Goal: Task Accomplishment & Management: Complete application form

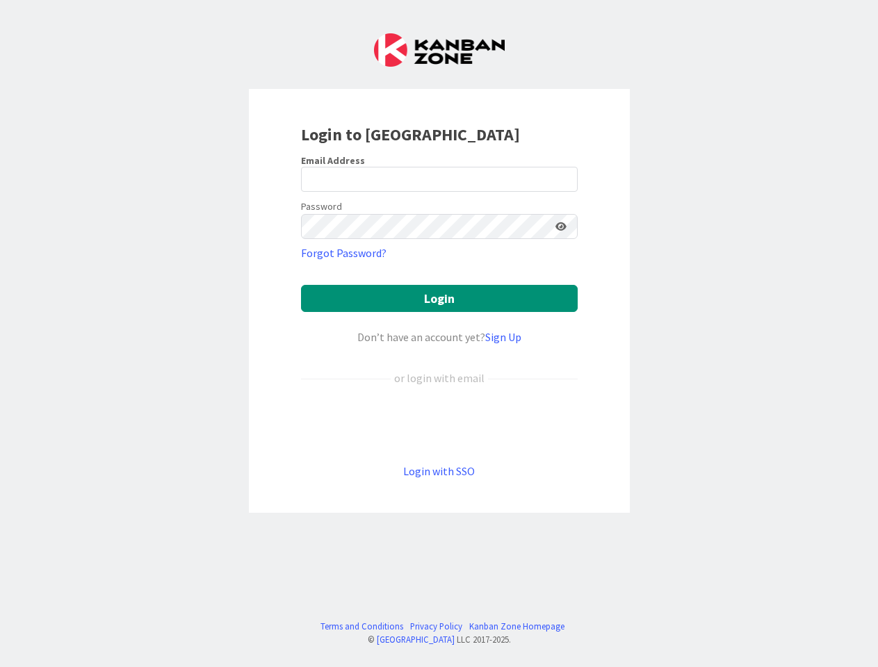
click at [439, 334] on div "Don’t have an account yet? Sign Up" at bounding box center [439, 337] width 277 height 17
click at [561, 227] on icon at bounding box center [560, 227] width 11 height 10
click at [439, 298] on button "Login" at bounding box center [439, 298] width 277 height 27
